Goal: Transaction & Acquisition: Purchase product/service

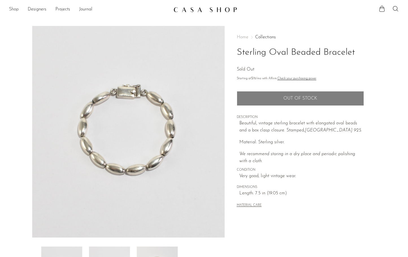
click at [14, 11] on link "Shop" at bounding box center [14, 9] width 10 height 7
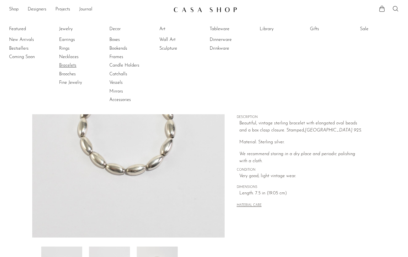
click at [67, 68] on link "Bracelets" at bounding box center [80, 65] width 42 height 6
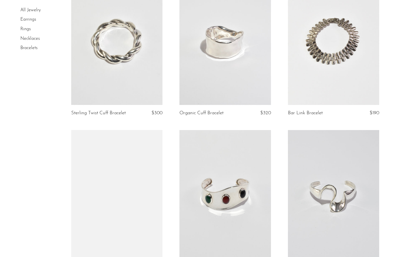
scroll to position [244, 0]
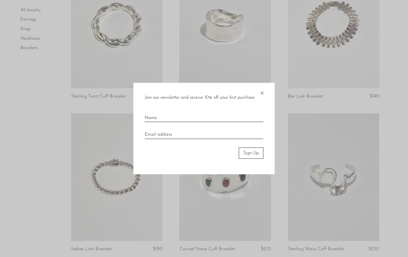
click at [262, 91] on span "×" at bounding box center [262, 92] width 6 height 18
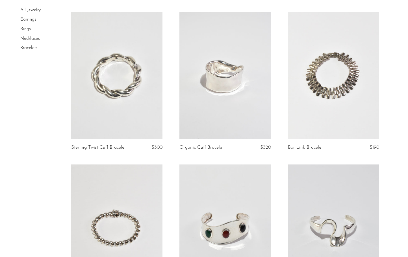
scroll to position [126, 0]
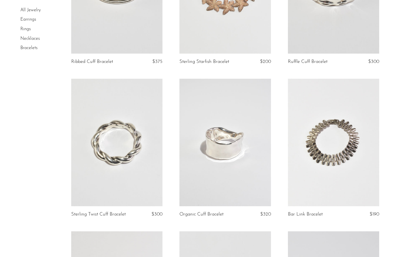
click at [25, 40] on link "Necklaces" at bounding box center [29, 38] width 19 height 5
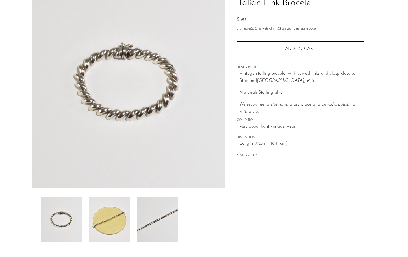
scroll to position [50, 0]
click at [103, 221] on img at bounding box center [109, 218] width 41 height 45
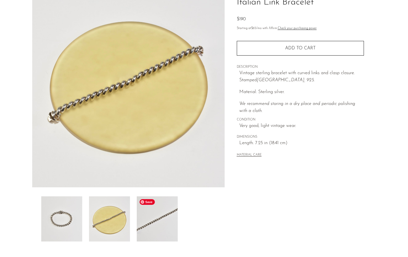
click at [139, 224] on img at bounding box center [157, 218] width 41 height 45
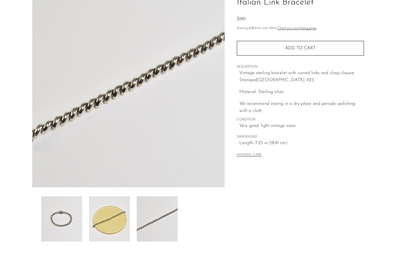
scroll to position [0, 0]
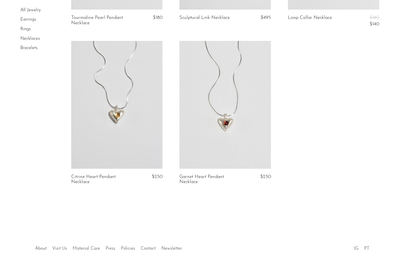
scroll to position [1593, 0]
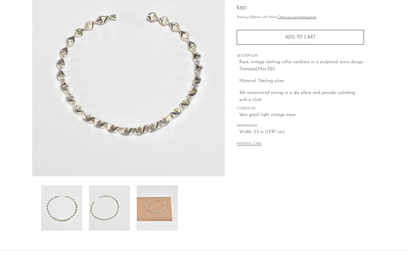
scroll to position [62, 0]
click at [165, 194] on img at bounding box center [157, 207] width 41 height 45
